Goal: Navigation & Orientation: Find specific page/section

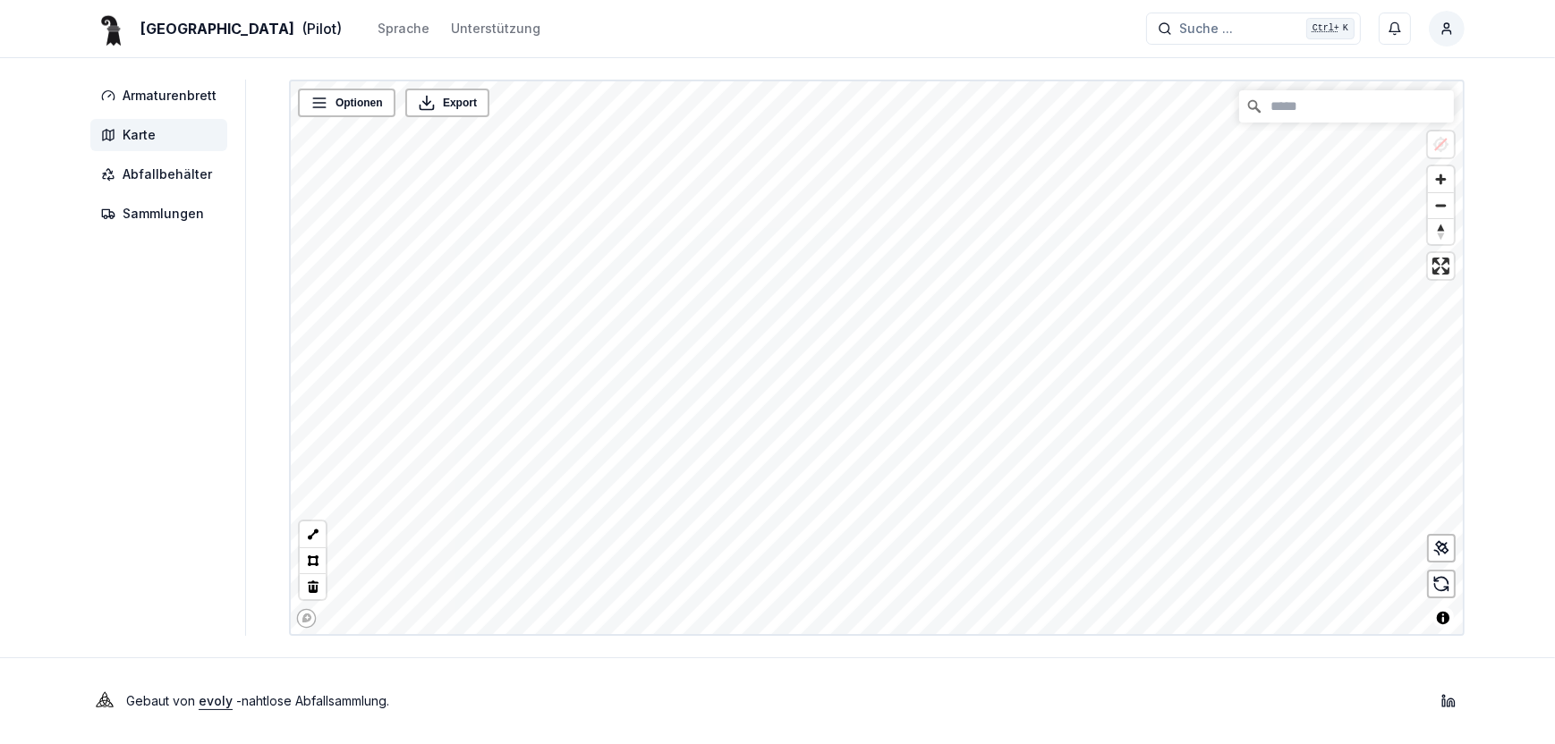
click at [834, 653] on div "Basel (Pilot) Sprache Unterstützung Suche ... Suche ... Ctrl+ K [PERSON_NAME] A…" at bounding box center [777, 372] width 1555 height 744
click at [837, 647] on div "Basel (Pilot) Sprache Unterstützung Suche ... Suche ... Ctrl+ K [PERSON_NAME] A…" at bounding box center [777, 372] width 1555 height 744
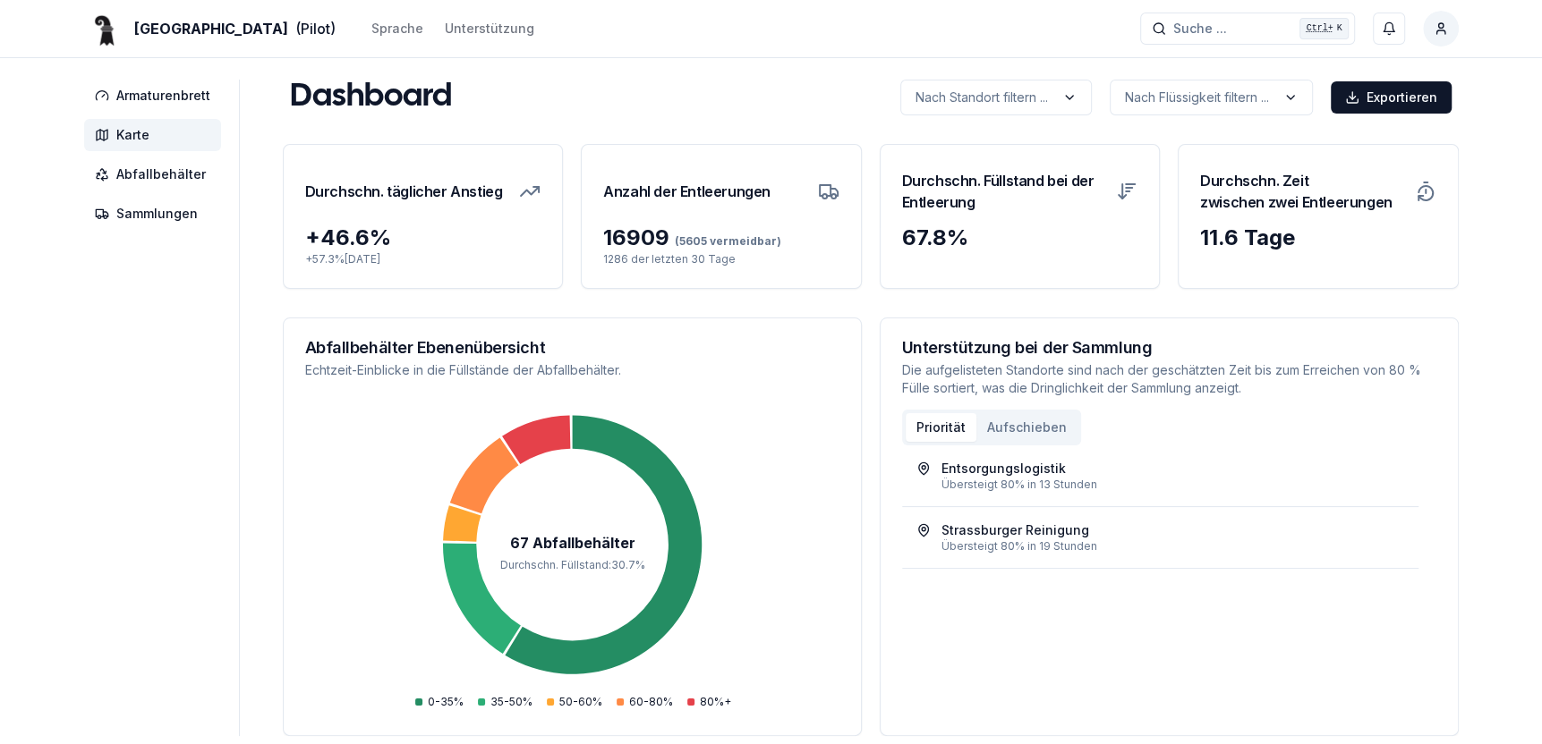
click at [131, 139] on span "Karte" at bounding box center [132, 135] width 33 height 18
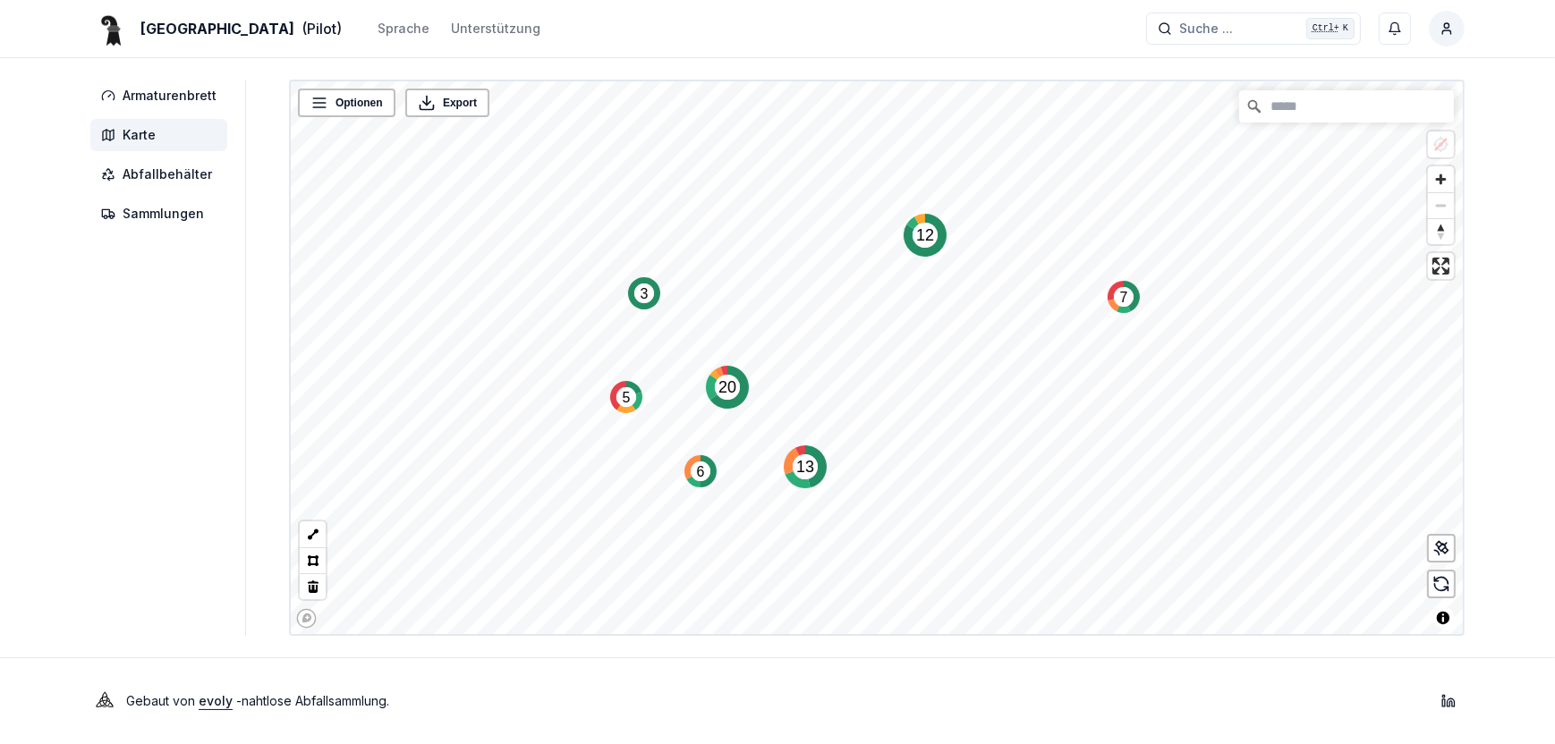
click at [924, 241] on text "12" at bounding box center [925, 235] width 18 height 18
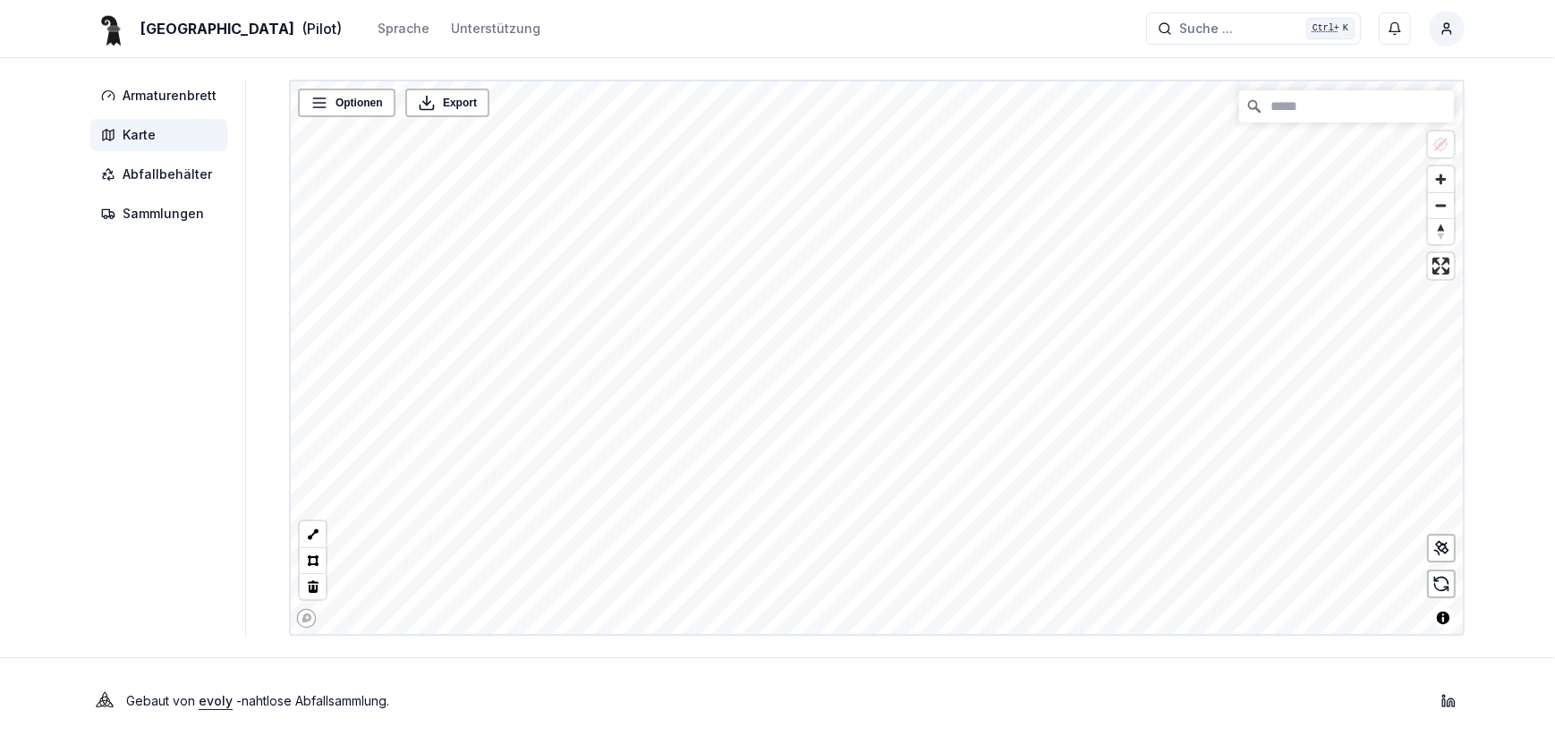
click at [805, 658] on div "Basel (Pilot) Sprache Unterstützung Suche ... Suche ... Ctrl+ K [PERSON_NAME] A…" at bounding box center [777, 372] width 1555 height 744
